Goal: Communication & Community: Answer question/provide support

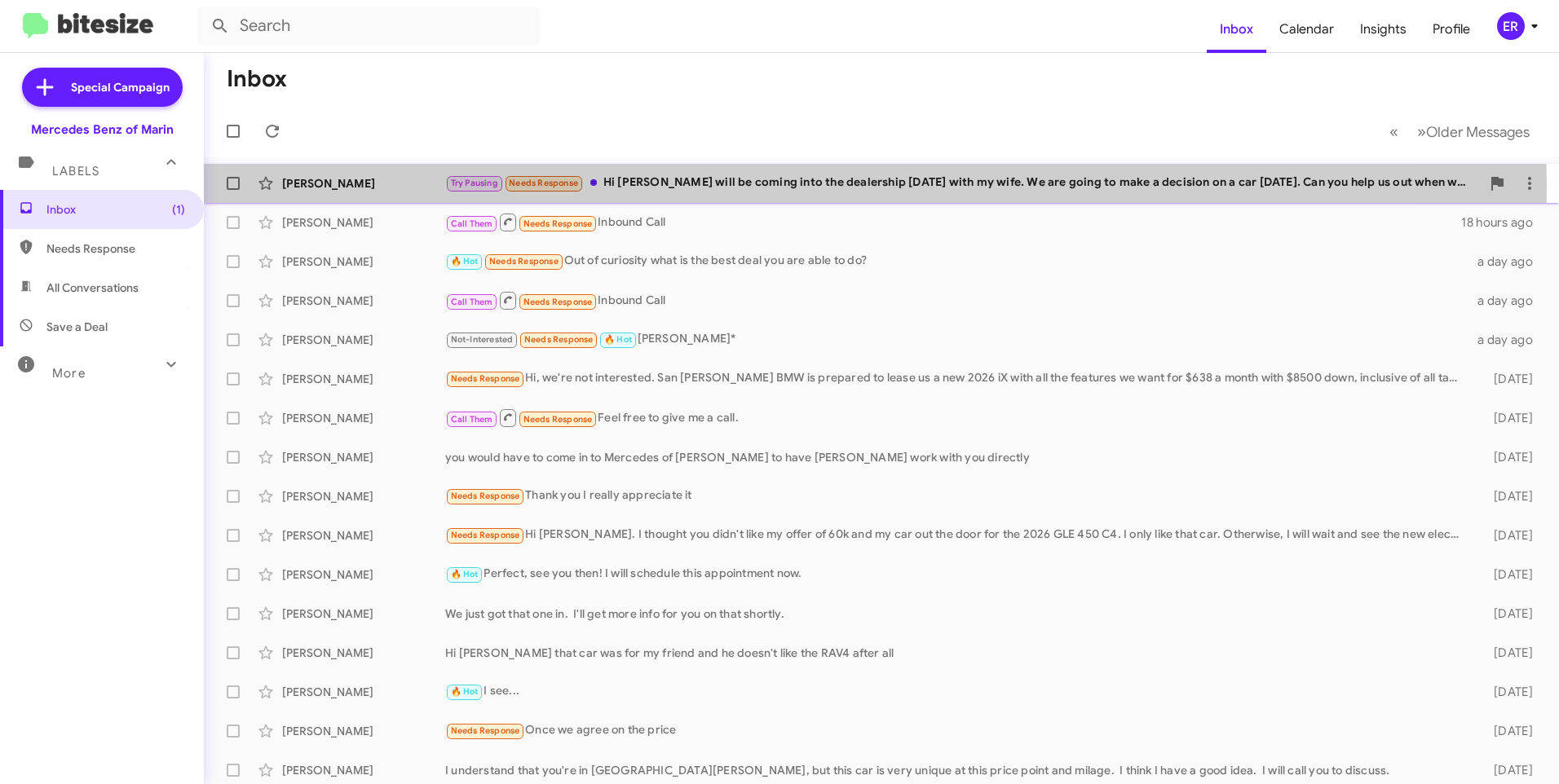
click at [756, 188] on div "Try Pausing Needs Response Hi [PERSON_NAME] - I will be coming into the dealers…" at bounding box center [963, 183] width 1035 height 19
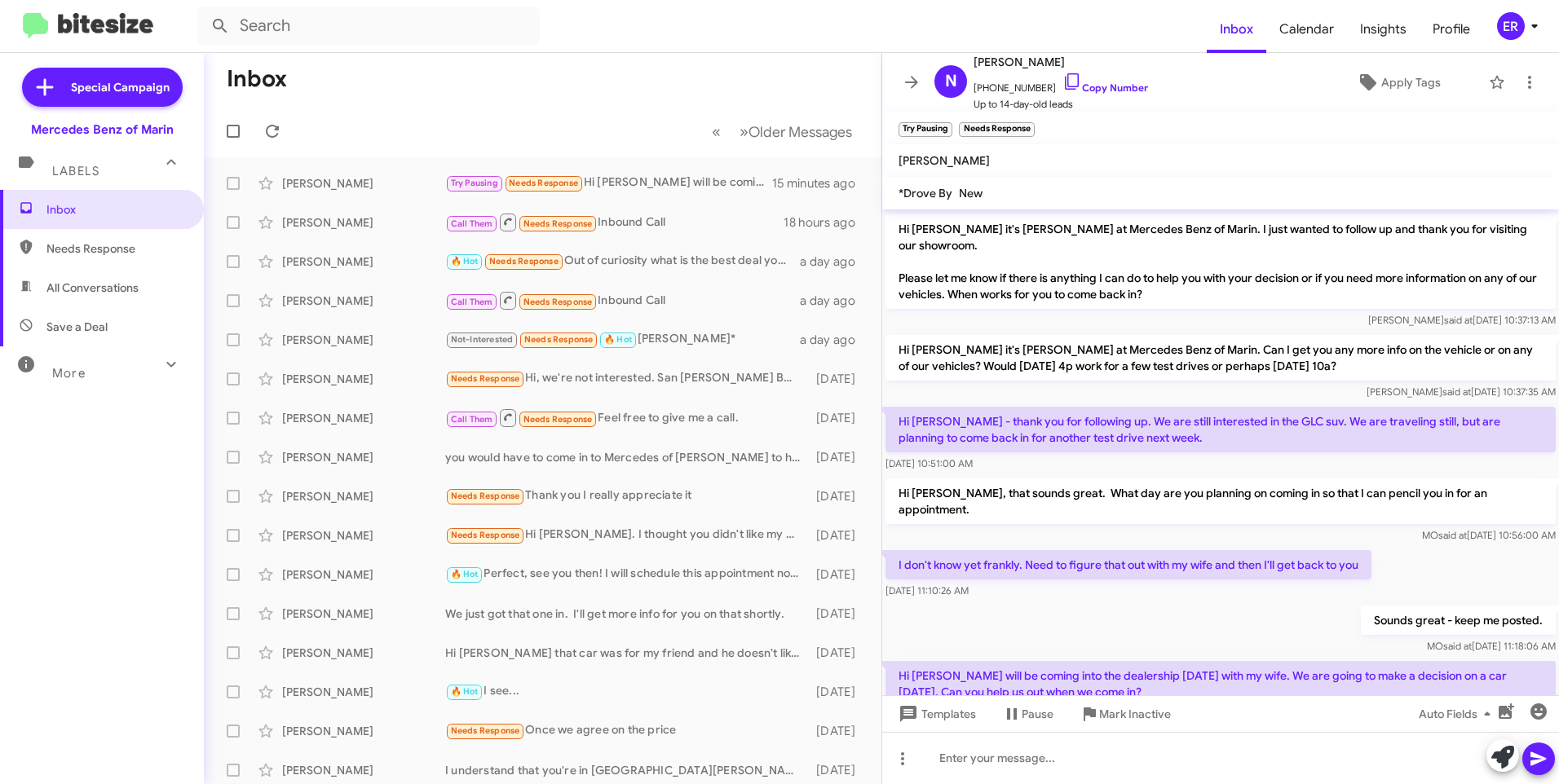
scroll to position [121, 0]
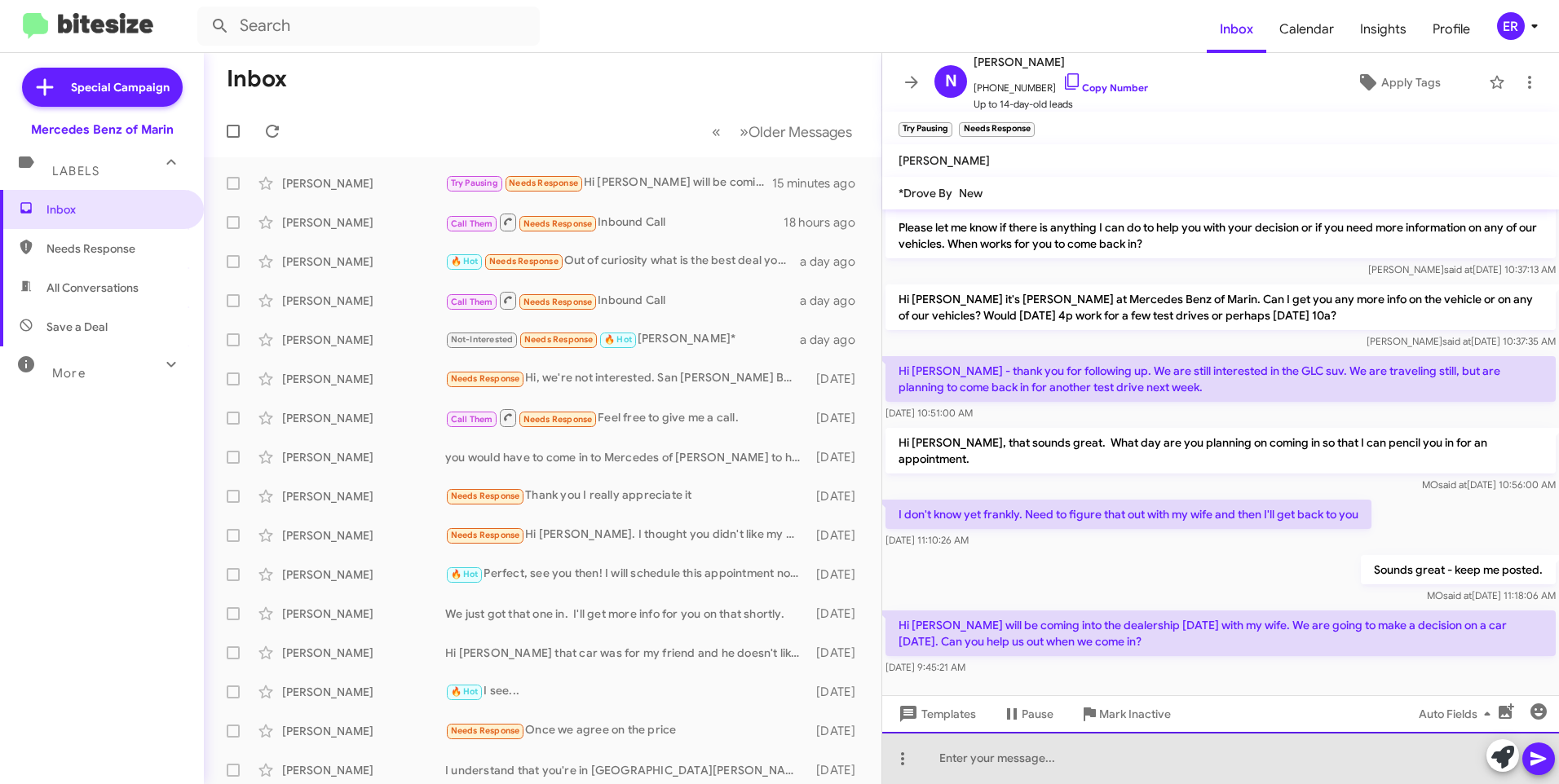
click at [1009, 763] on div at bounding box center [1220, 758] width 677 height 52
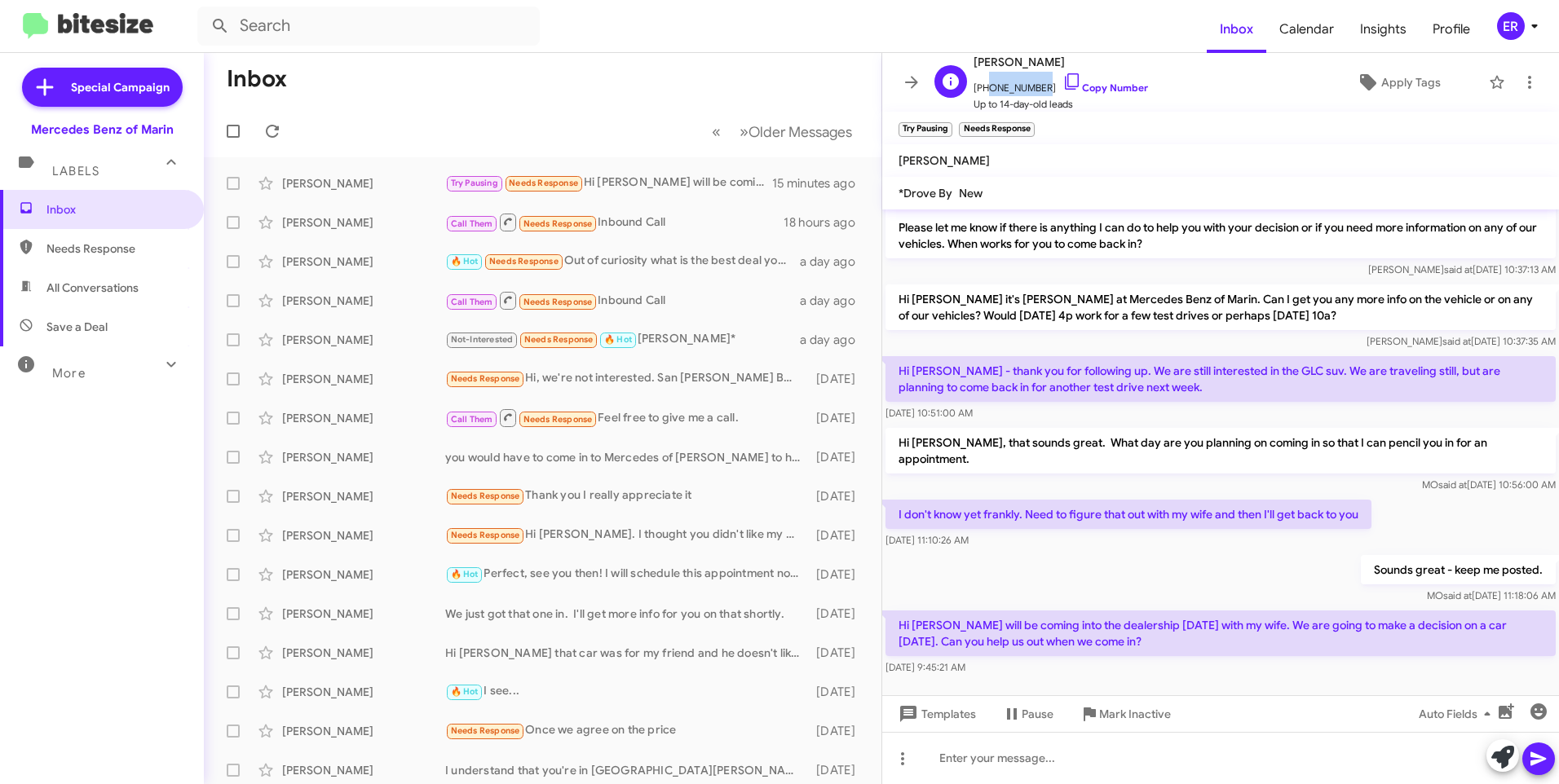
drag, startPoint x: 1037, startPoint y: 87, endPoint x: 982, endPoint y: 89, distance: 55.0
click at [982, 89] on span "[PHONE_NUMBER] Copy Number" at bounding box center [1061, 83] width 175 height 25
copy span "6502438586"
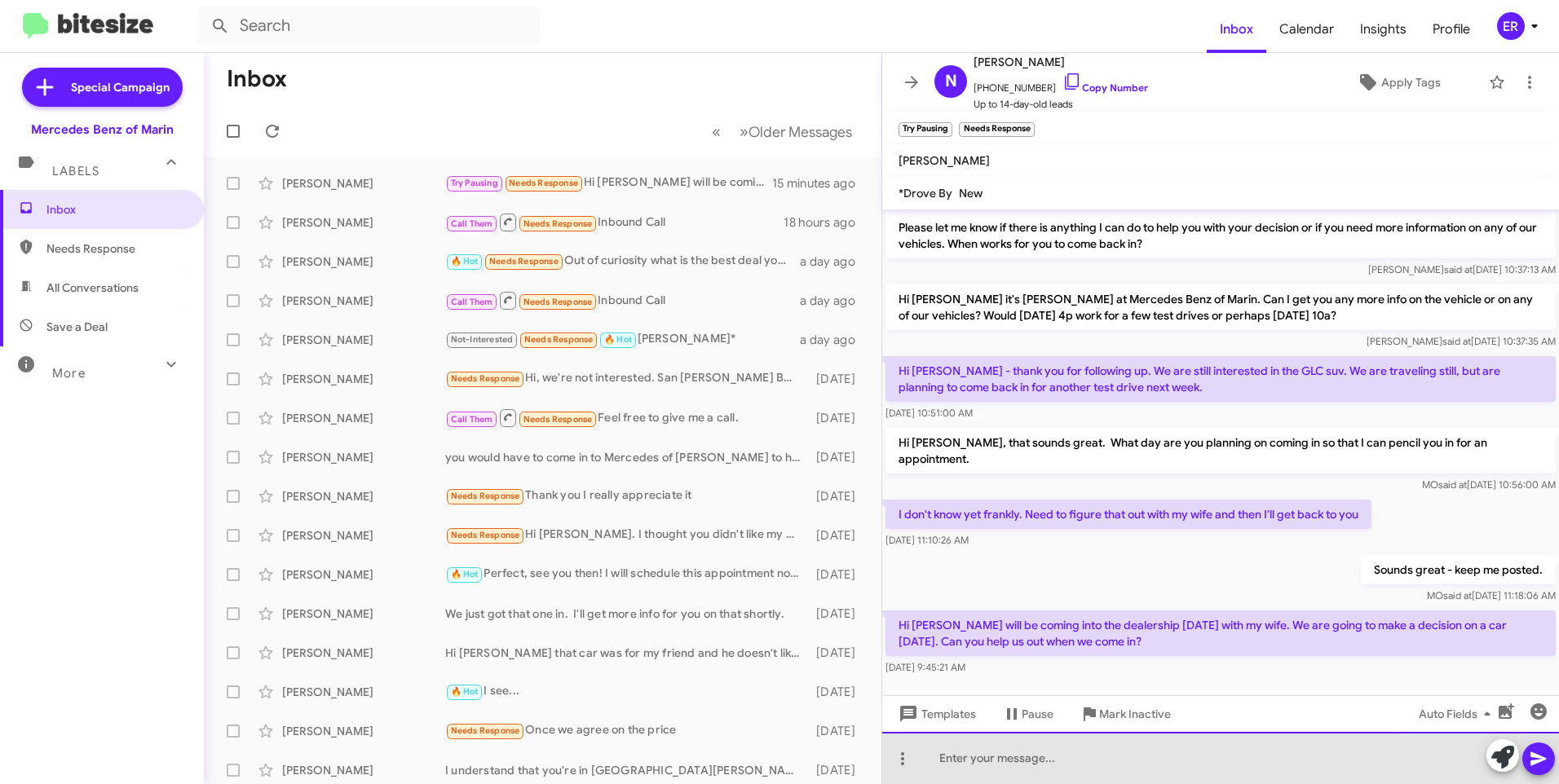
click at [1069, 762] on div at bounding box center [1220, 758] width 677 height 52
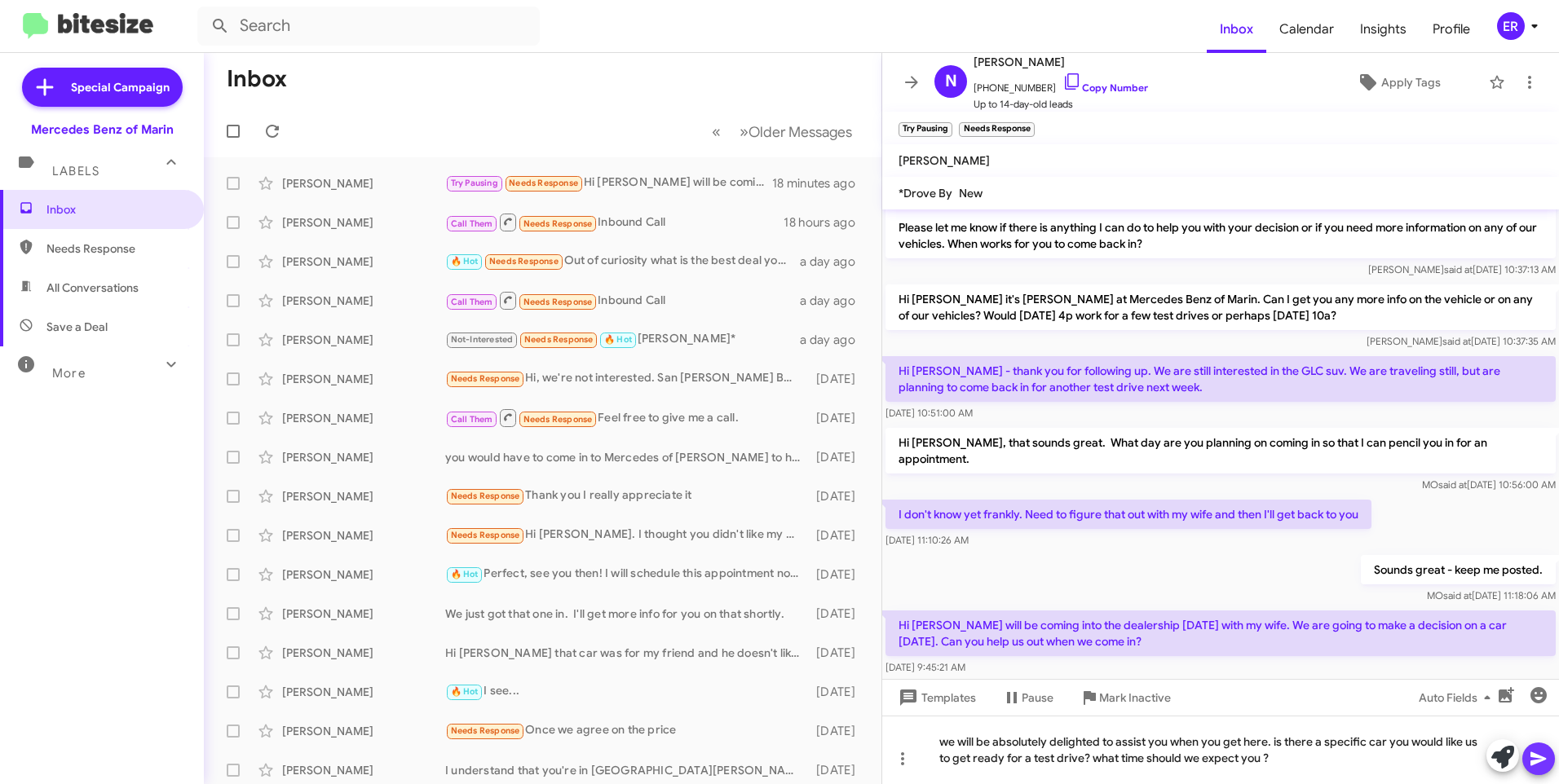
click at [1542, 757] on icon at bounding box center [1539, 758] width 20 height 20
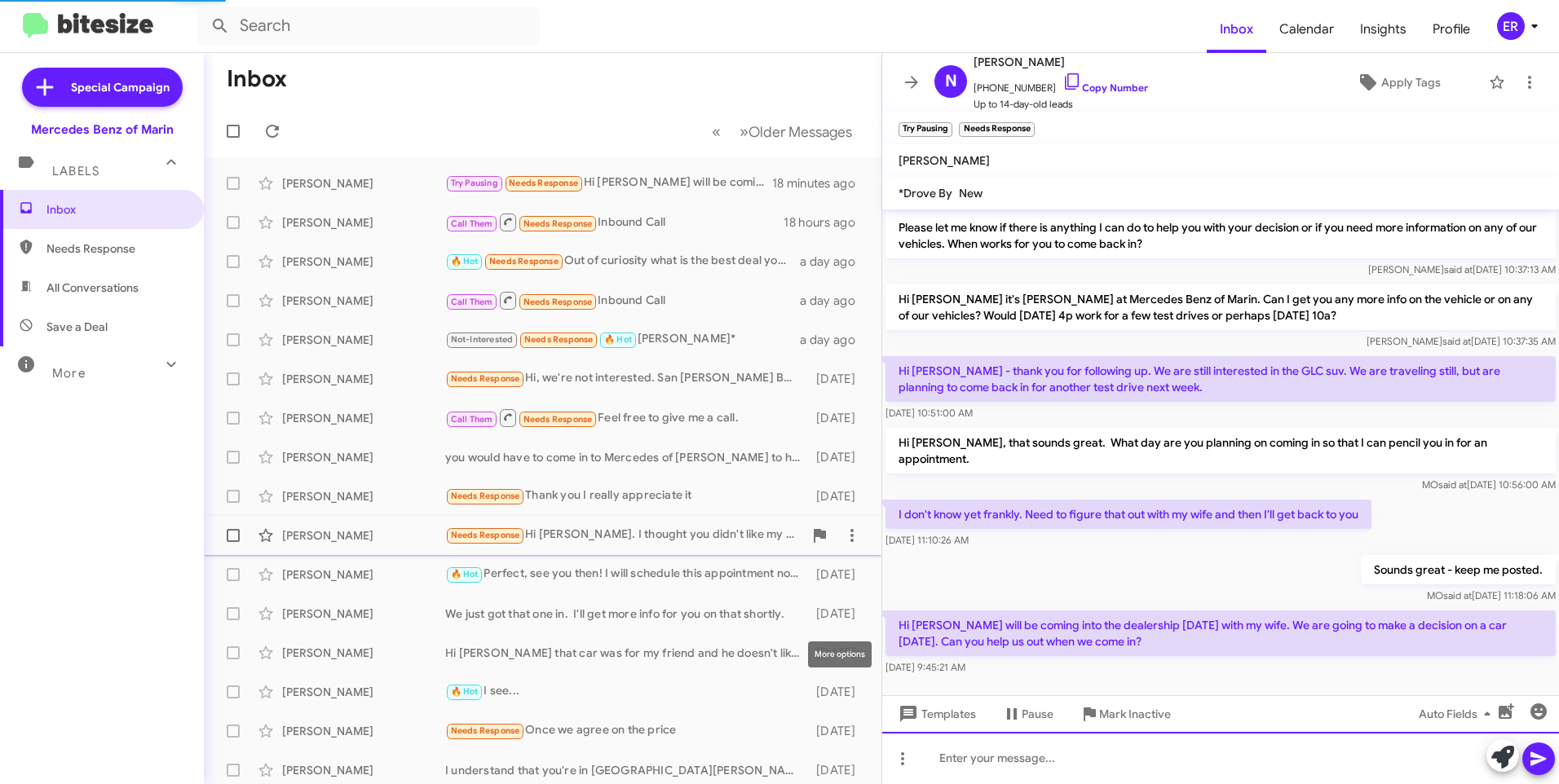
scroll to position [0, 0]
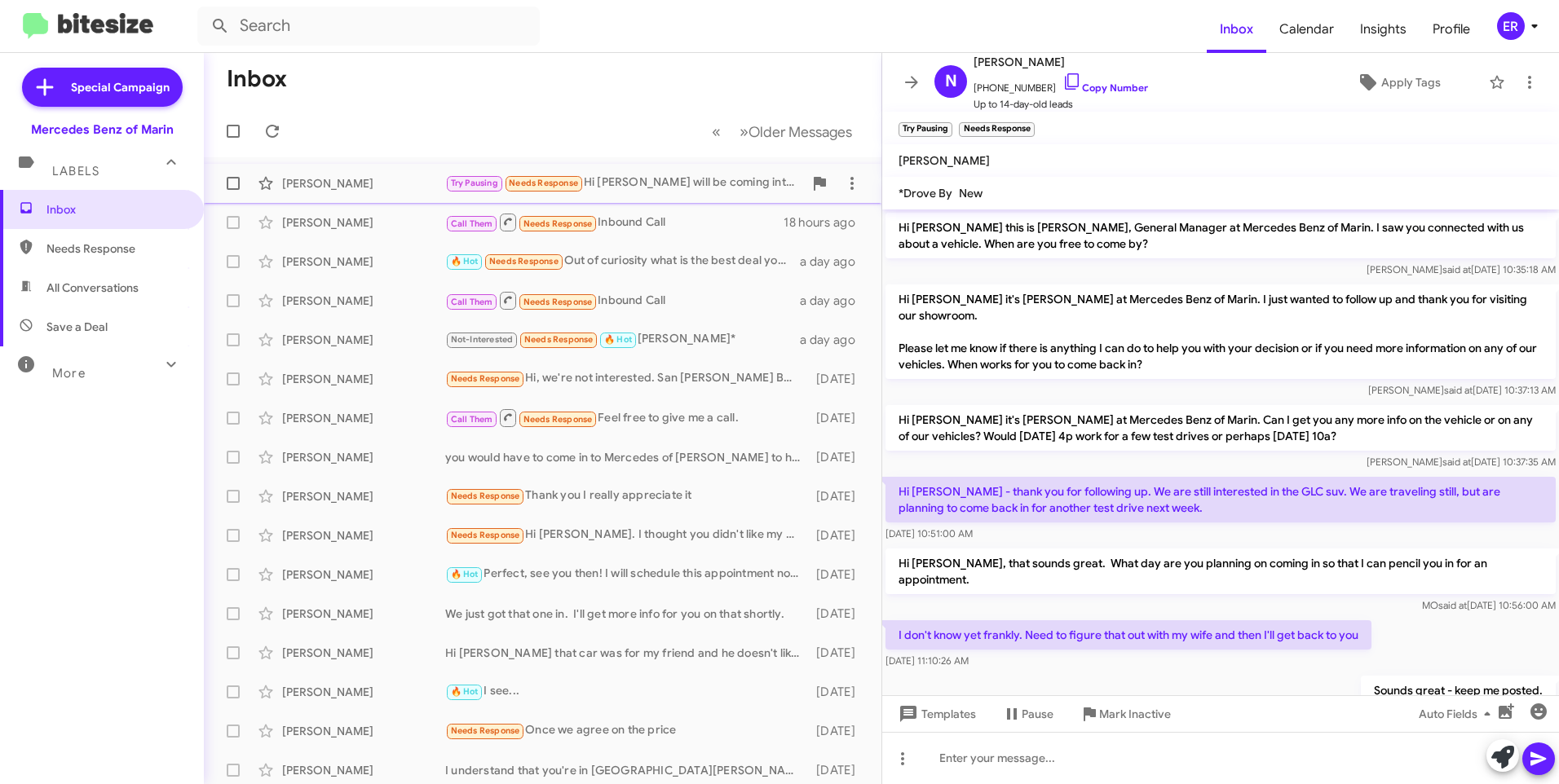
click at [353, 203] on span "[PERSON_NAME] Try Pausing Needs Response Hi [PERSON_NAME] - I will be coming in…" at bounding box center [542, 183] width 678 height 39
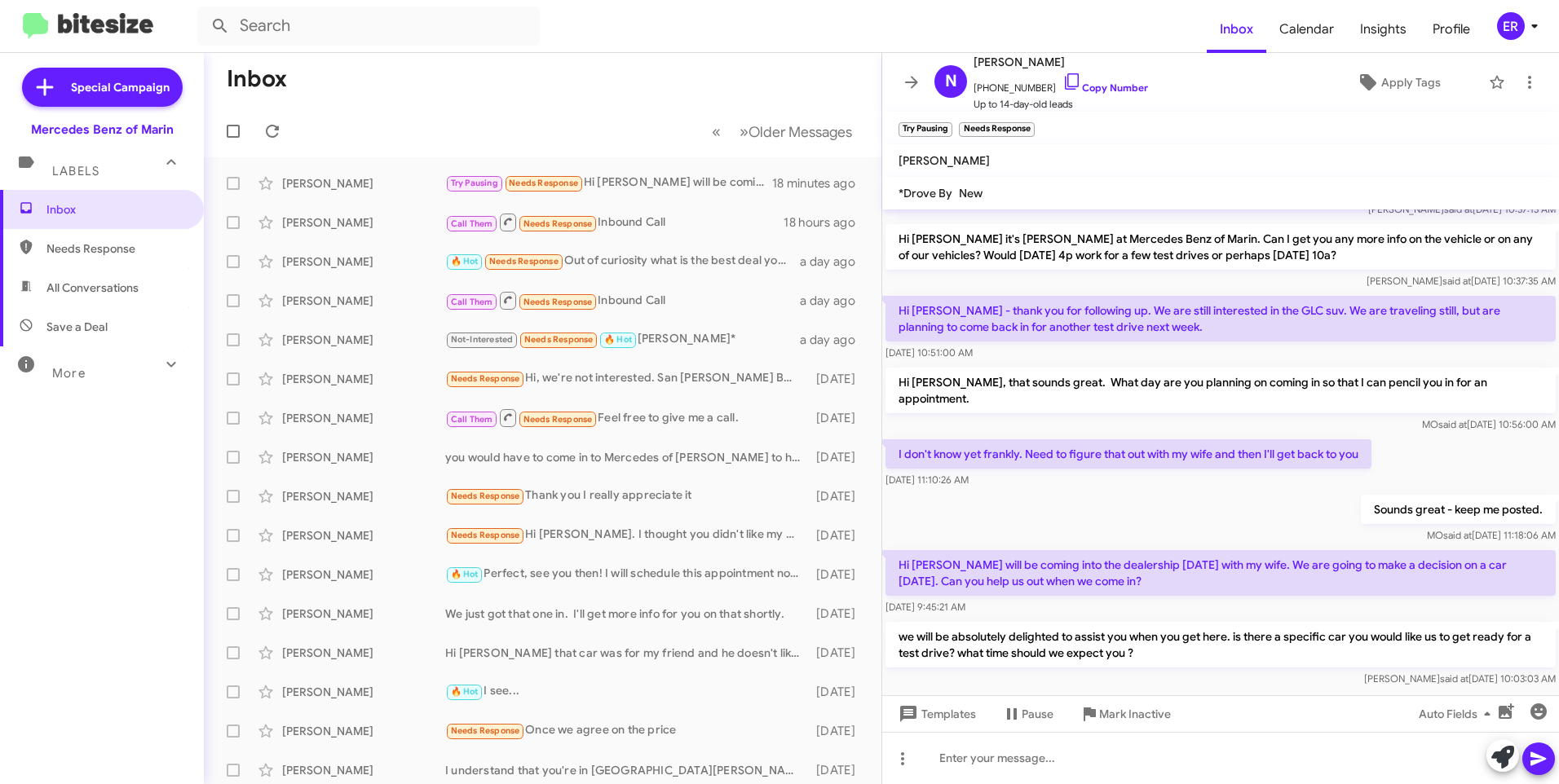
scroll to position [197, 0]
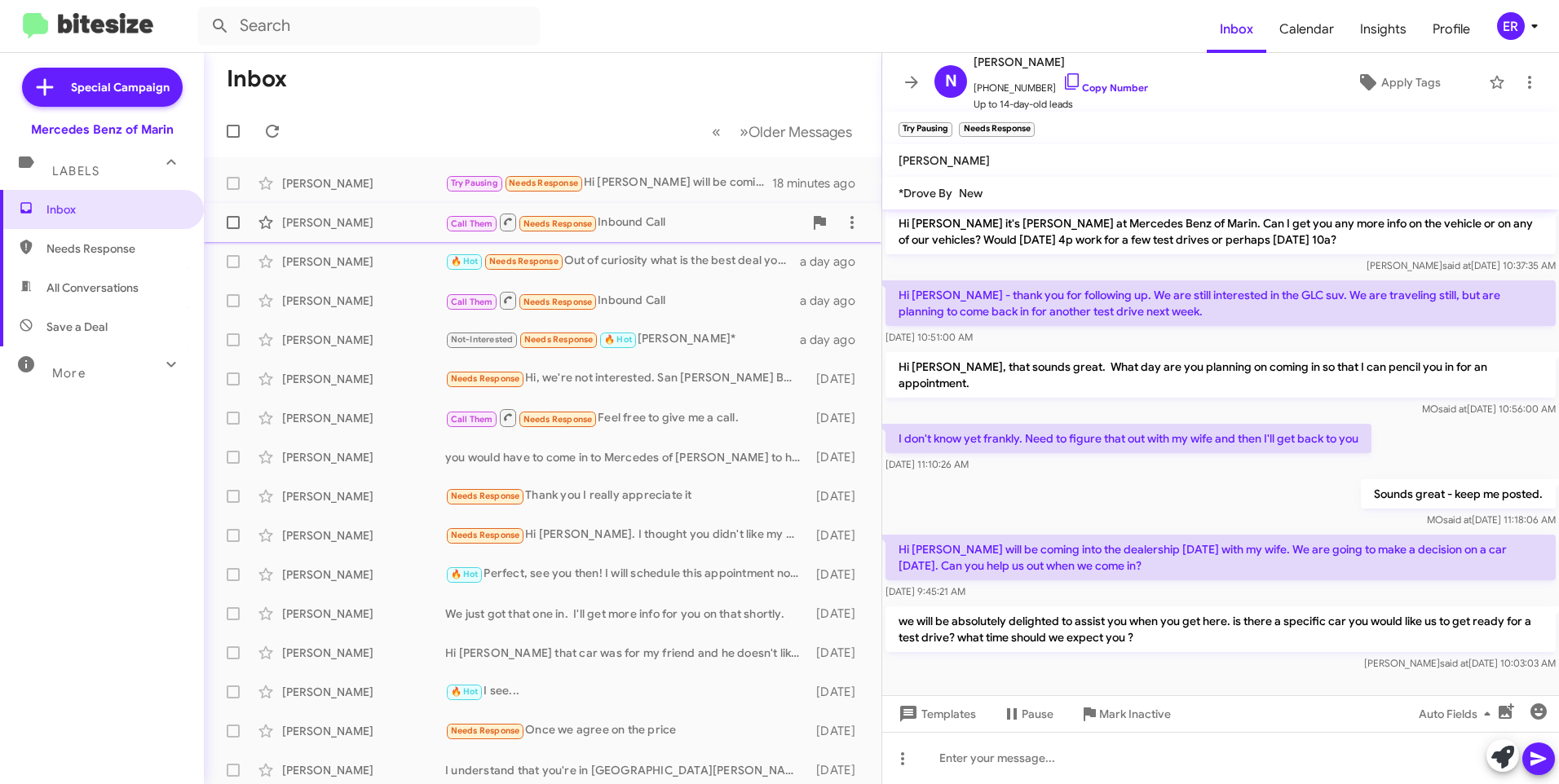
click at [372, 226] on div "[PERSON_NAME]" at bounding box center [364, 222] width 163 height 16
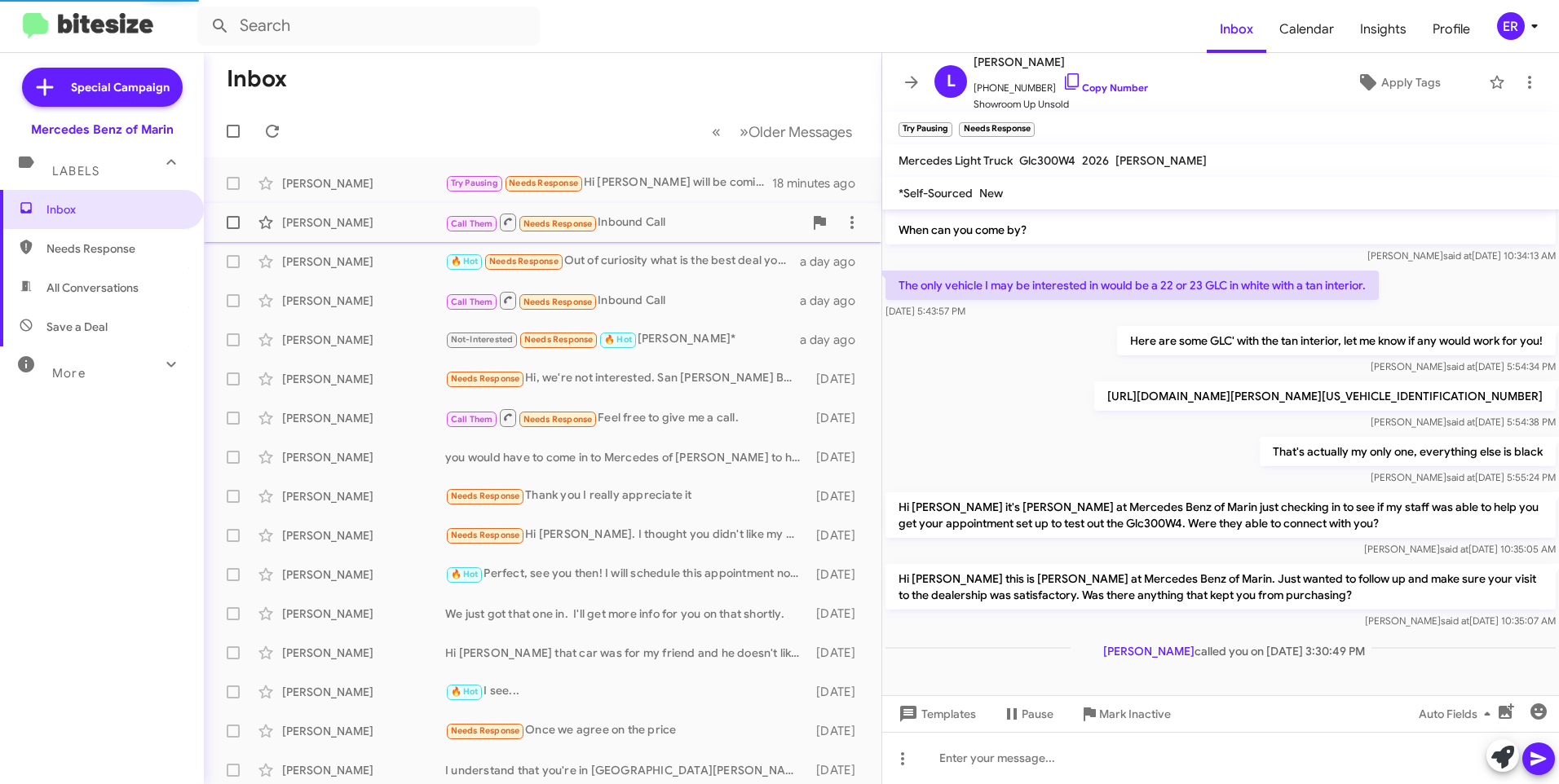
scroll to position [95, 0]
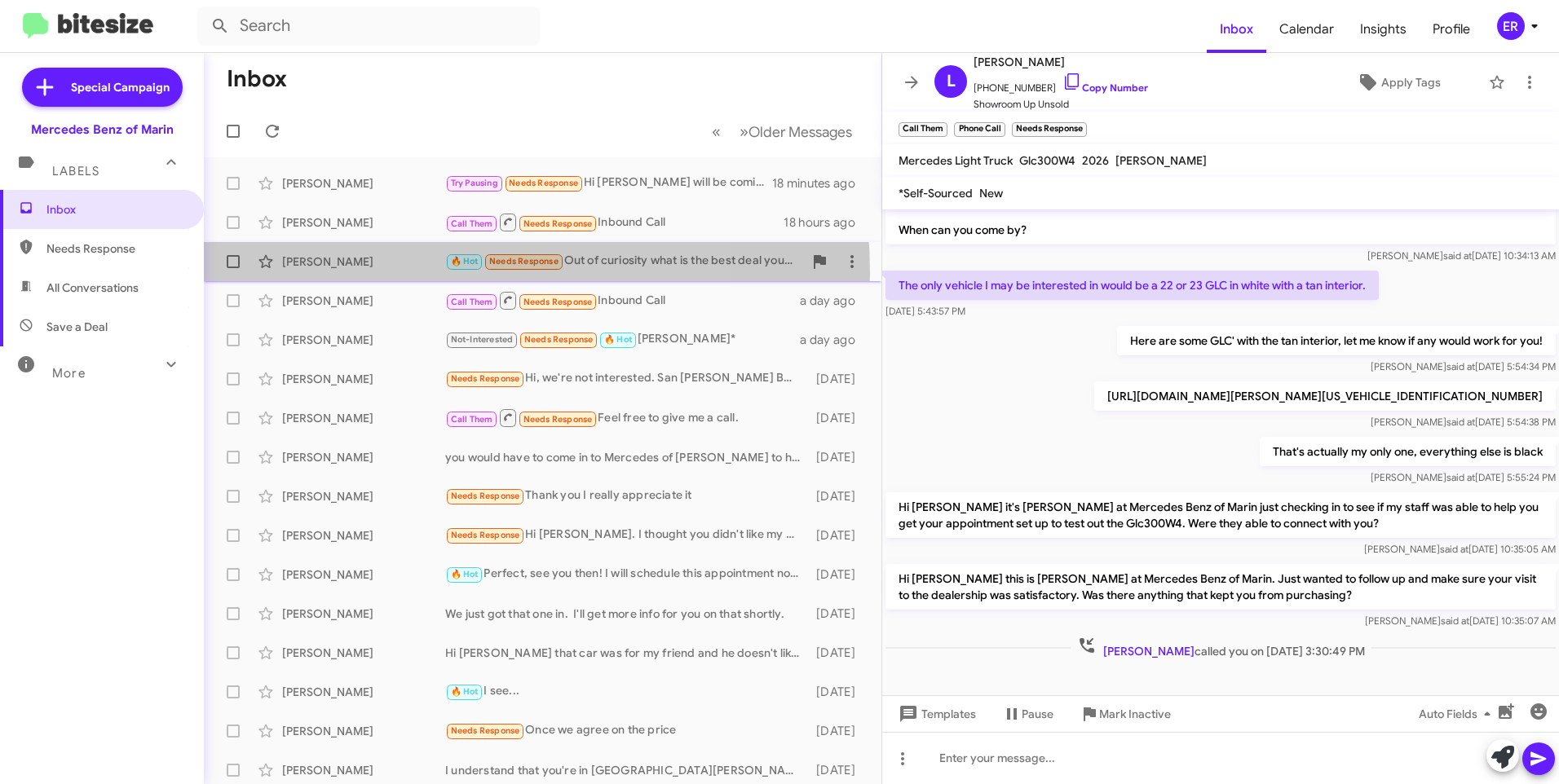
click at [386, 273] on div "[PERSON_NAME] 🔥 Hot Needs Response Out of curiosity what is the best deal you a…" at bounding box center [542, 261] width 651 height 32
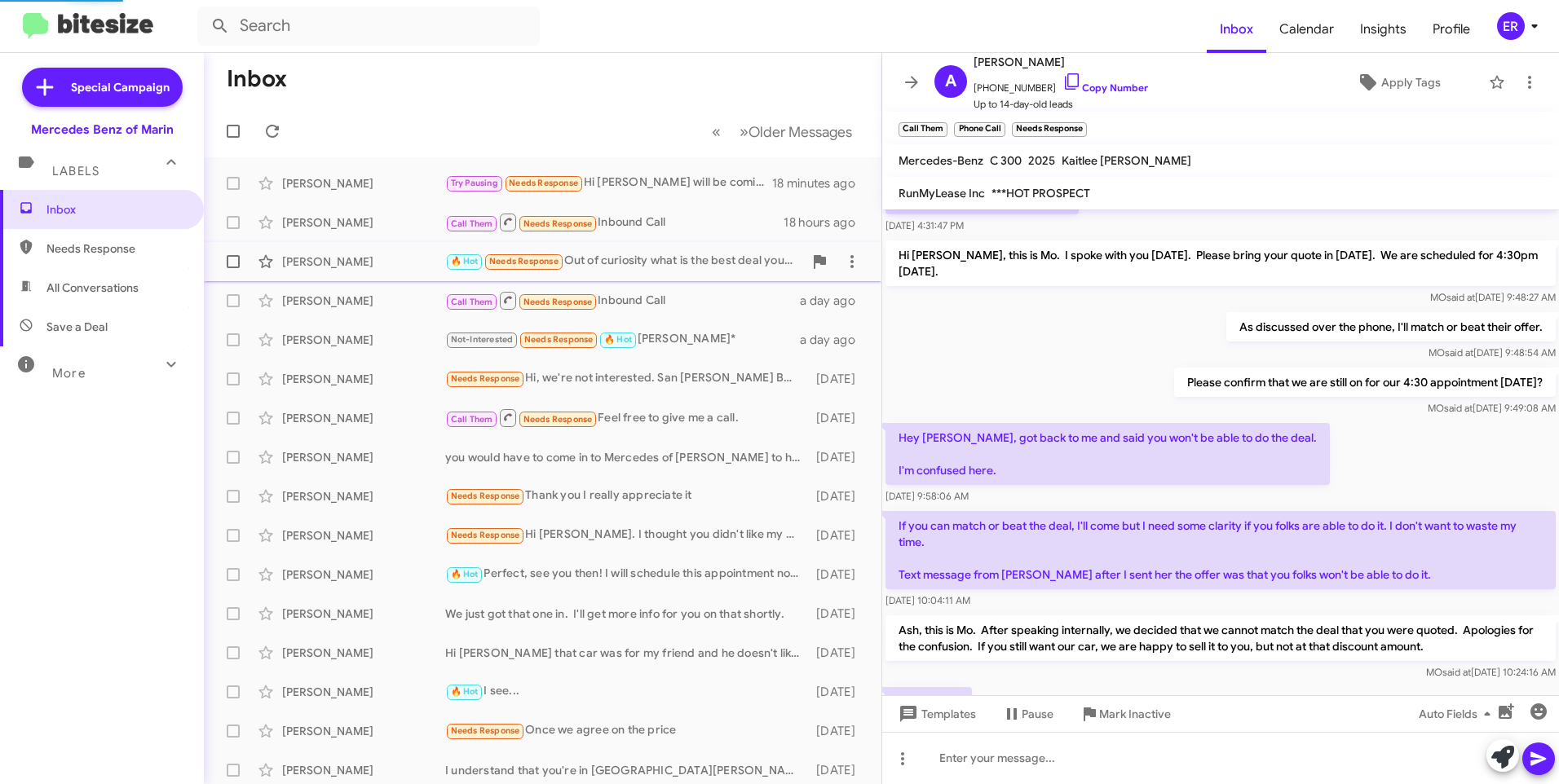
scroll to position [279, 0]
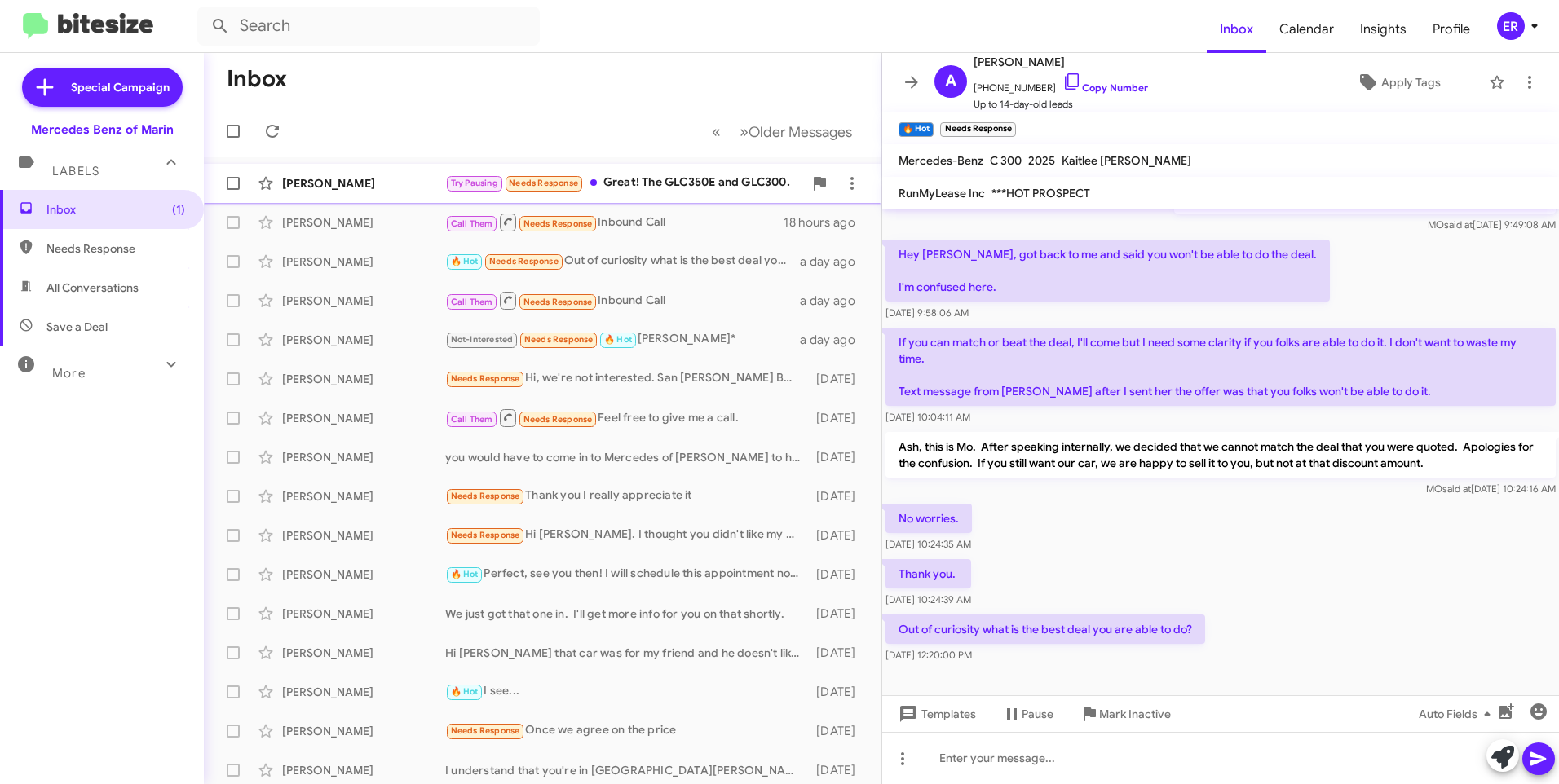
click at [363, 183] on div "[PERSON_NAME]" at bounding box center [364, 183] width 163 height 16
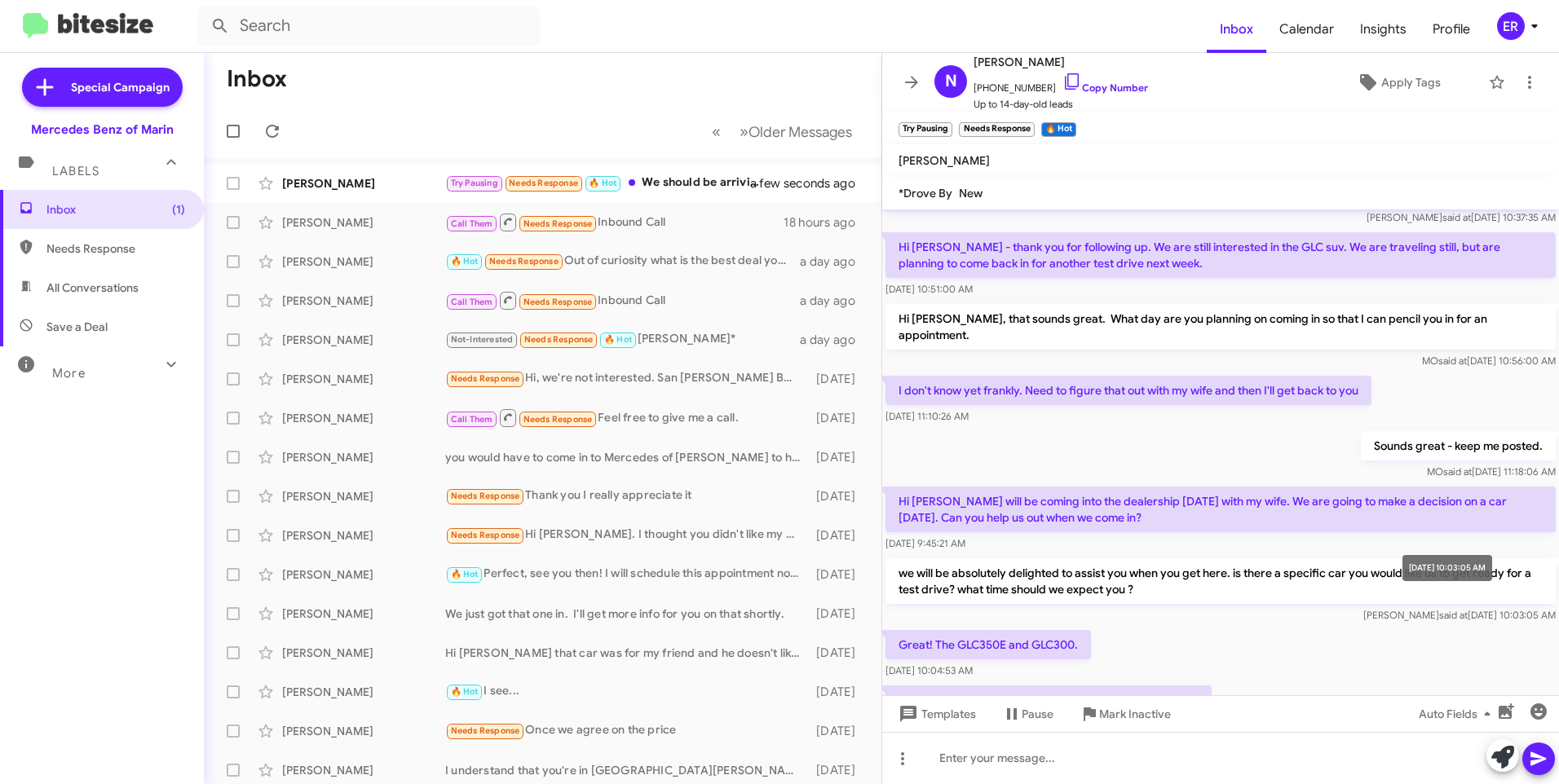
scroll to position [316, 0]
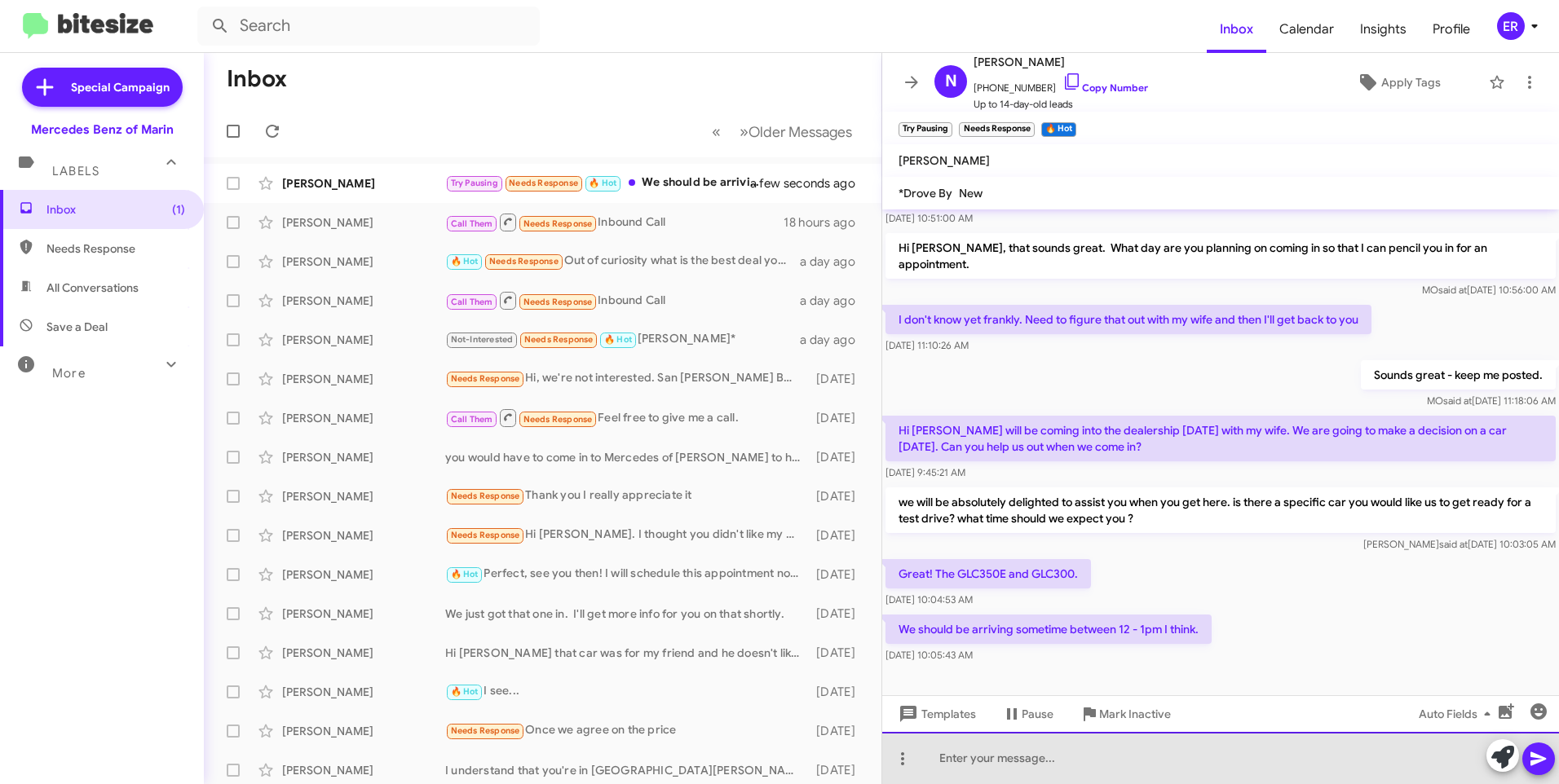
click at [1006, 764] on div at bounding box center [1220, 758] width 677 height 52
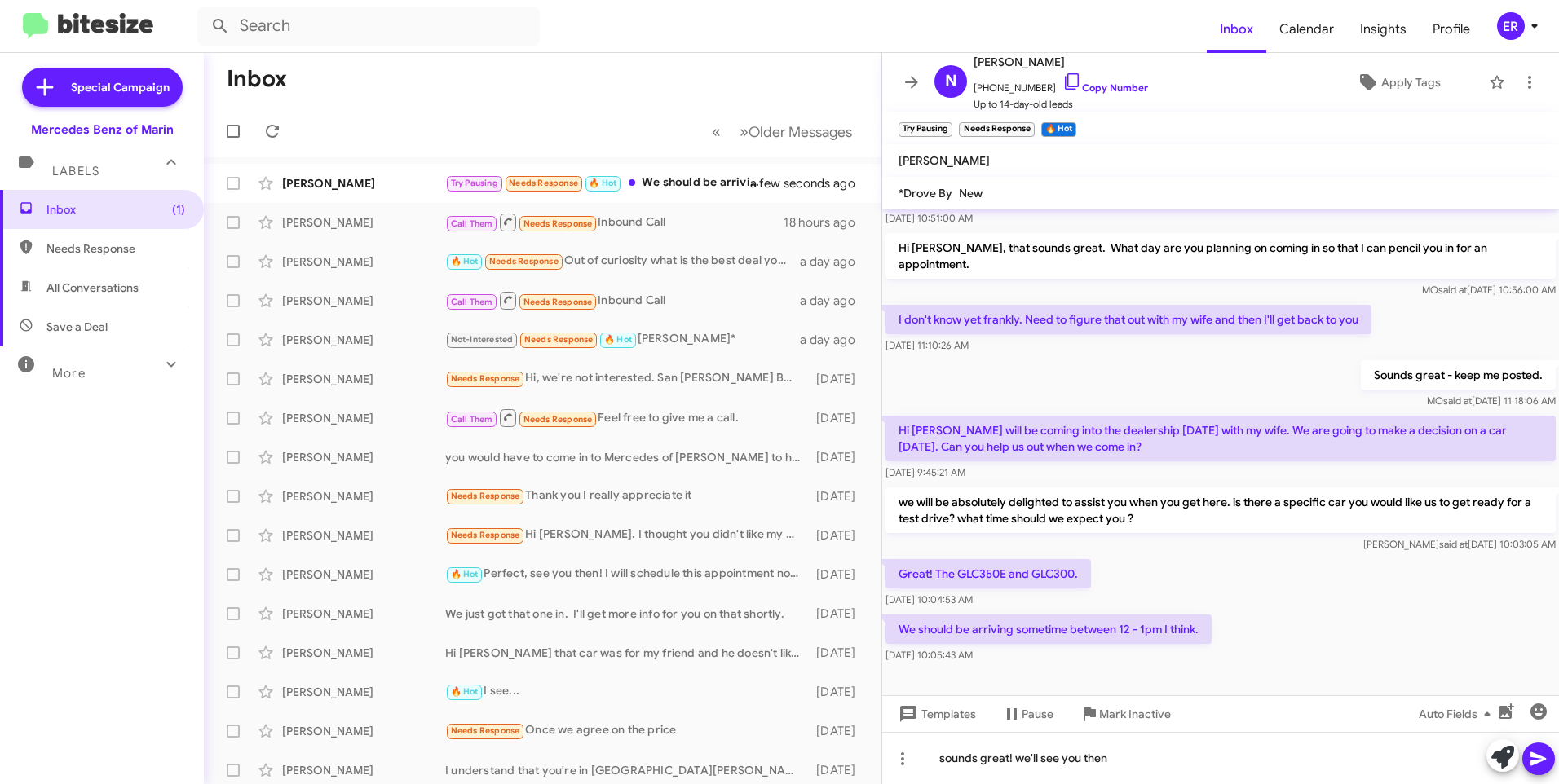
click at [1538, 762] on icon at bounding box center [1539, 759] width 15 height 14
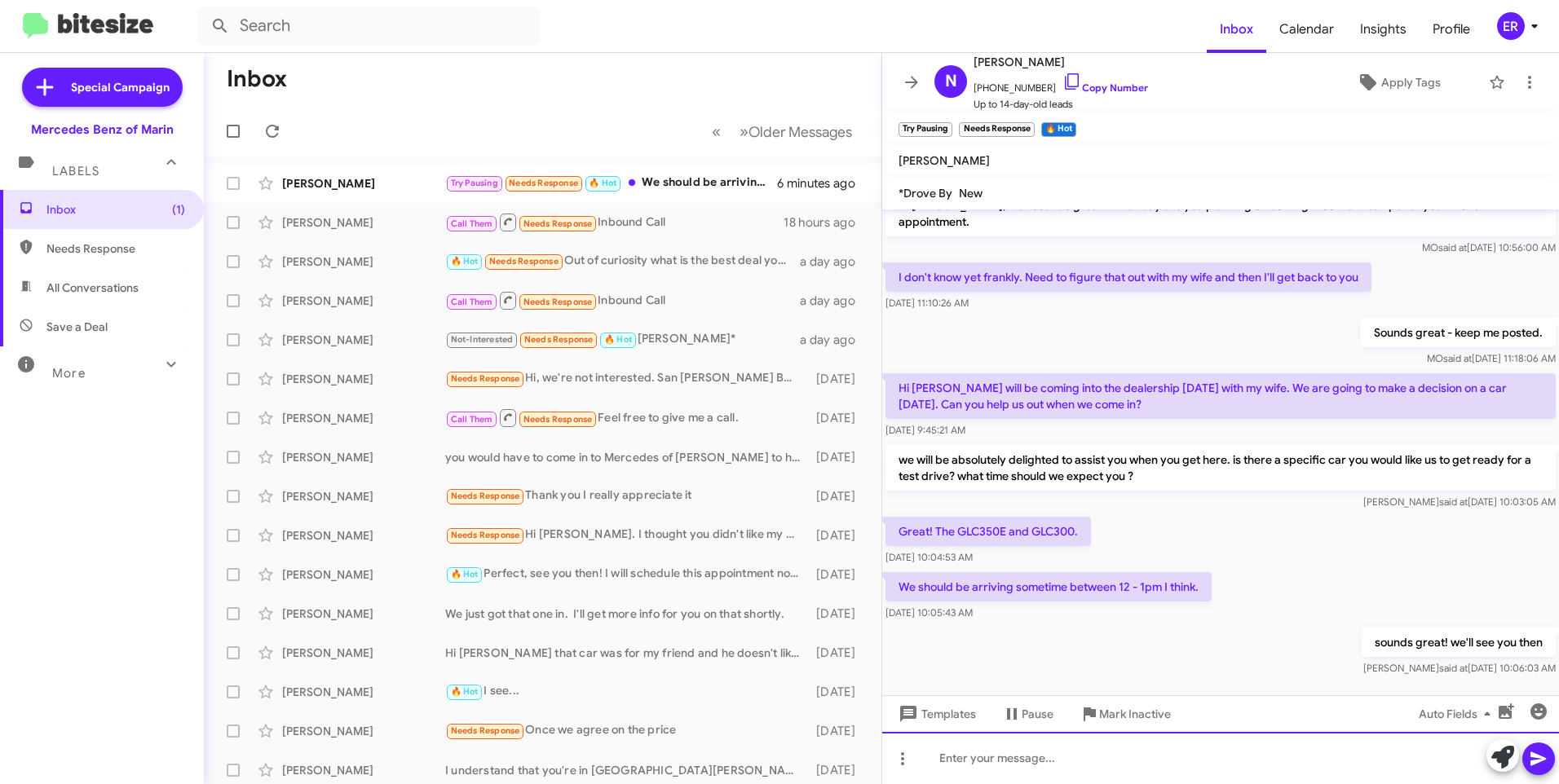
scroll to position [375, 0]
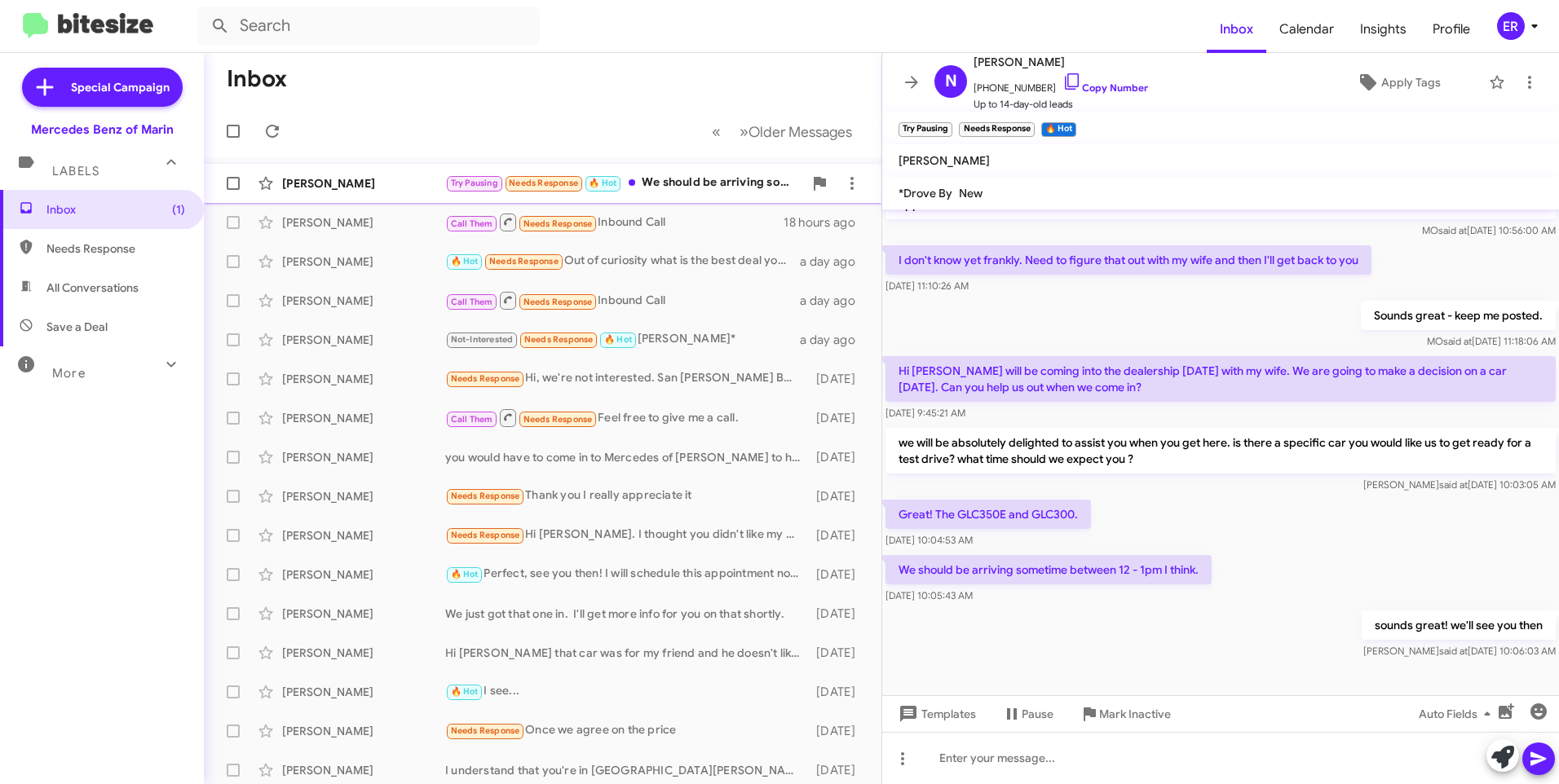
click at [396, 186] on div "[PERSON_NAME]" at bounding box center [364, 183] width 163 height 16
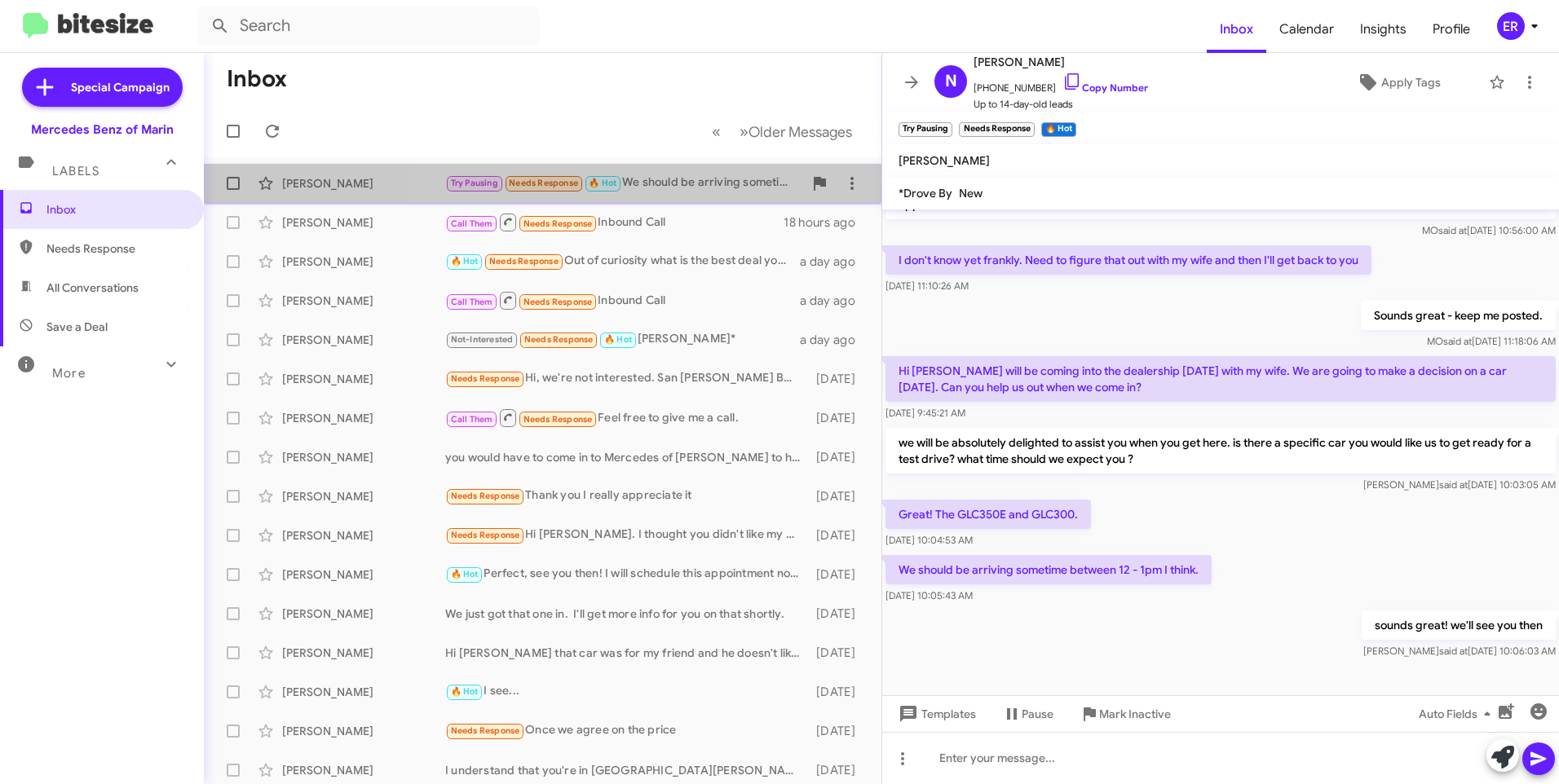
click at [668, 185] on div "Try Pausing Needs Response 🔥 Hot We should be arriving sometime between 12 - 1p…" at bounding box center [624, 183] width 358 height 19
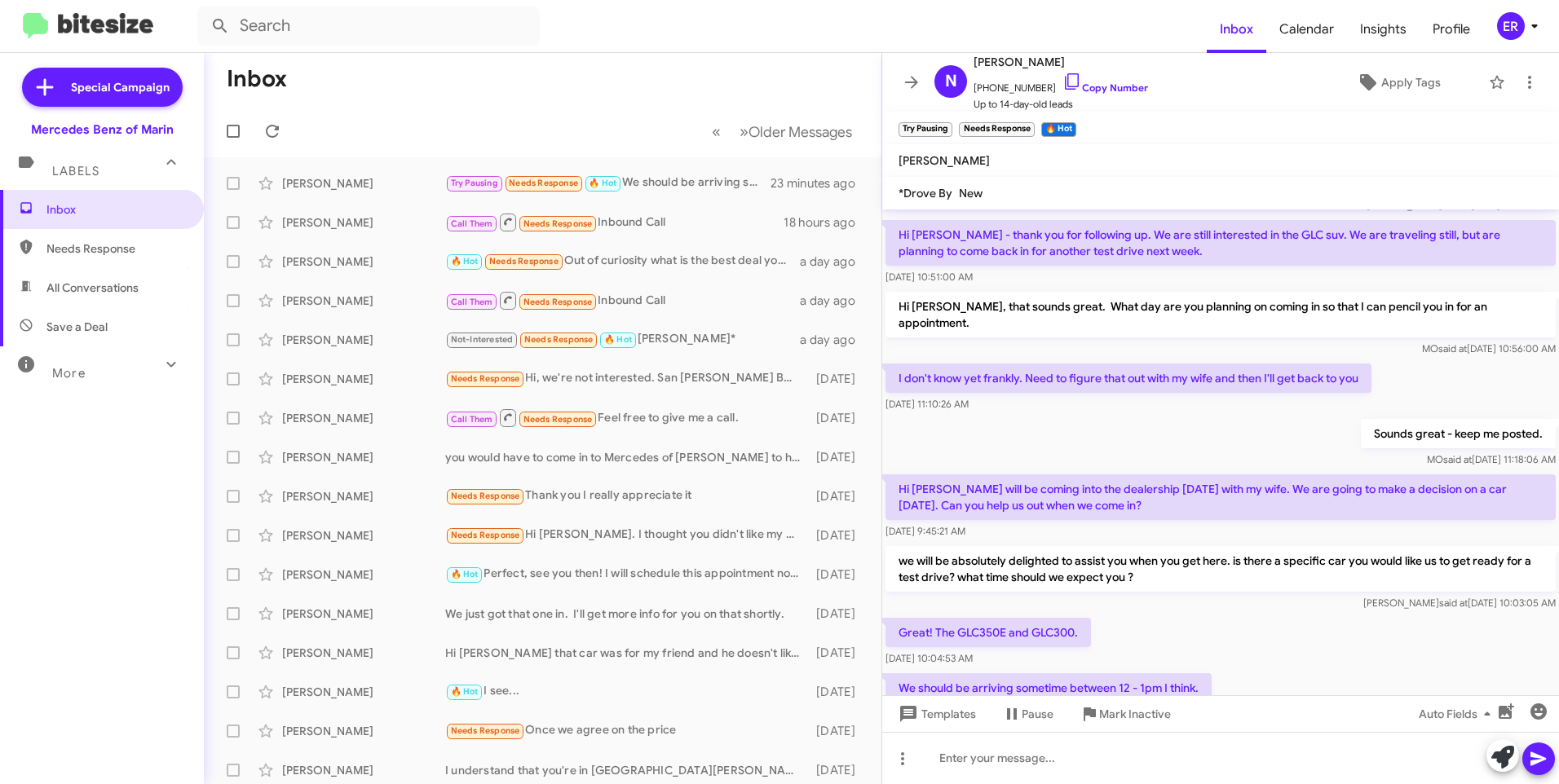
scroll to position [130, 0]
